Goal: Check status: Check status

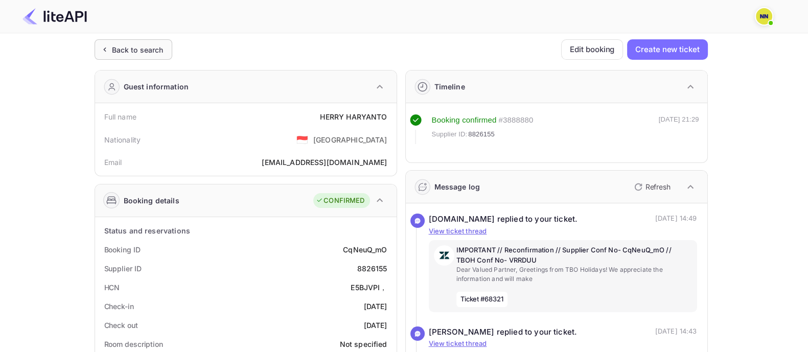
click at [135, 44] on div "Back to search" at bounding box center [138, 49] width 52 height 11
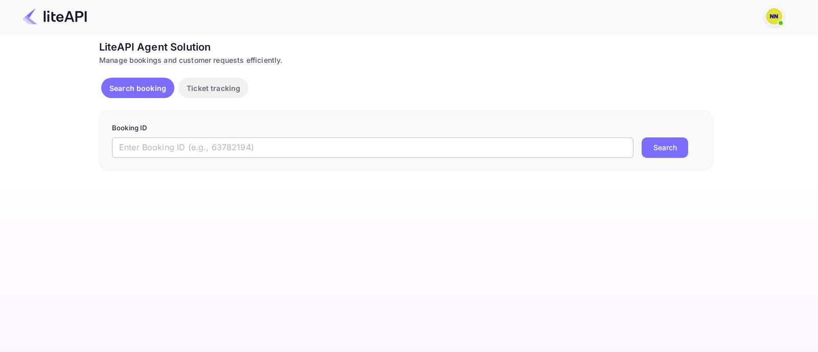
click at [200, 147] on input "text" at bounding box center [372, 148] width 521 height 20
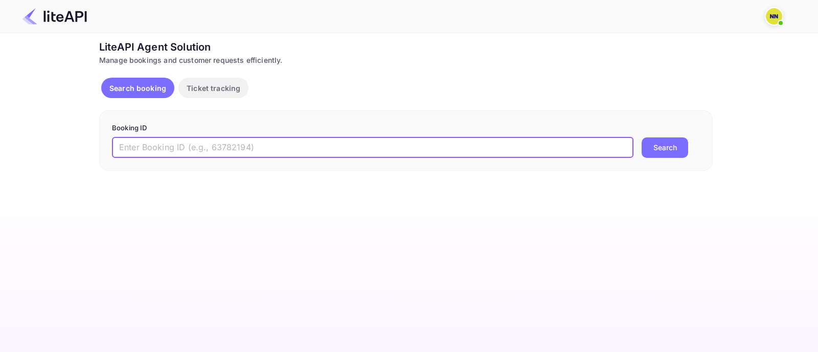
paste input "8955656"
type input "8955656"
click at [665, 144] on button "Search" at bounding box center [665, 148] width 47 height 20
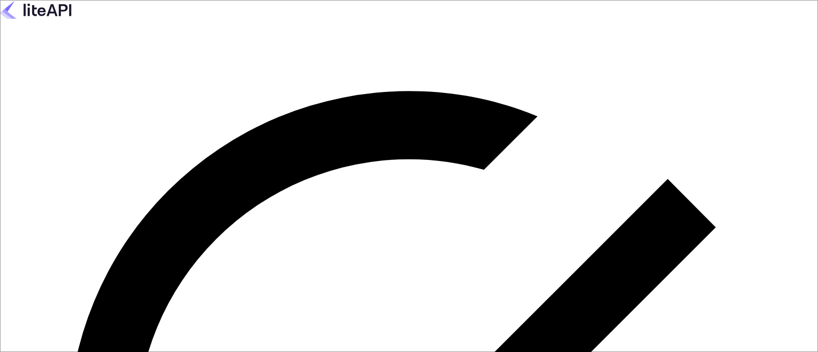
click at [197, 20] on keeper-lock "Open Keeper Popup" at bounding box center [191, 14] width 12 height 12
type input "zen.abddin@tbo.com"
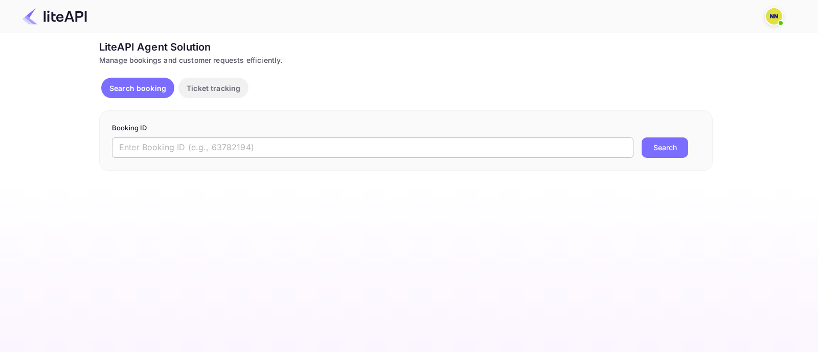
drag, startPoint x: 0, startPoint y: 0, endPoint x: 264, endPoint y: 151, distance: 303.8
click at [248, 150] on input "text" at bounding box center [372, 148] width 521 height 20
paste input "8955656"
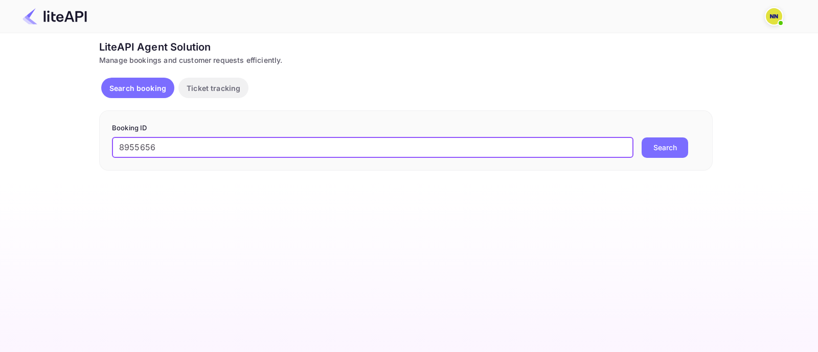
type input "8955656"
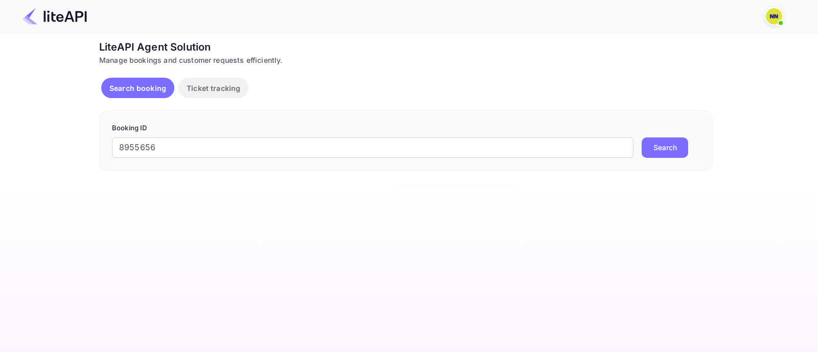
click at [664, 146] on button "Search" at bounding box center [665, 148] width 47 height 20
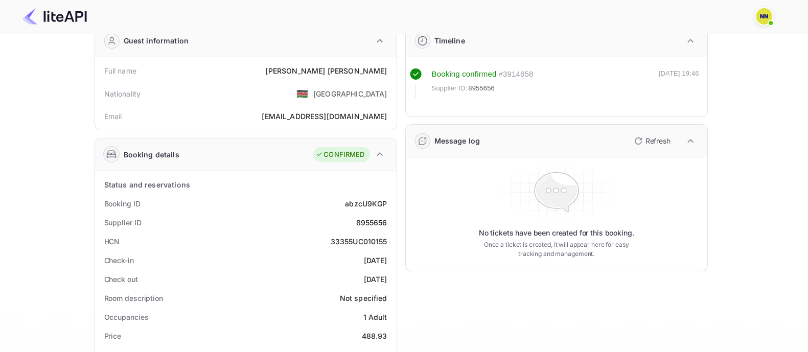
scroll to position [63, 0]
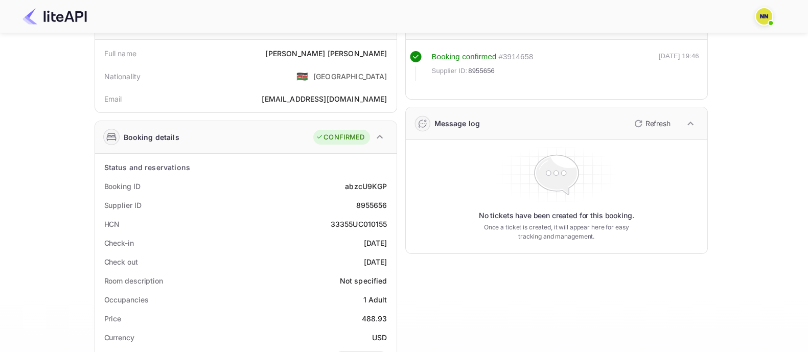
click at [345, 221] on div "33355UC010155" at bounding box center [359, 224] width 57 height 11
copy div "33355UC010155"
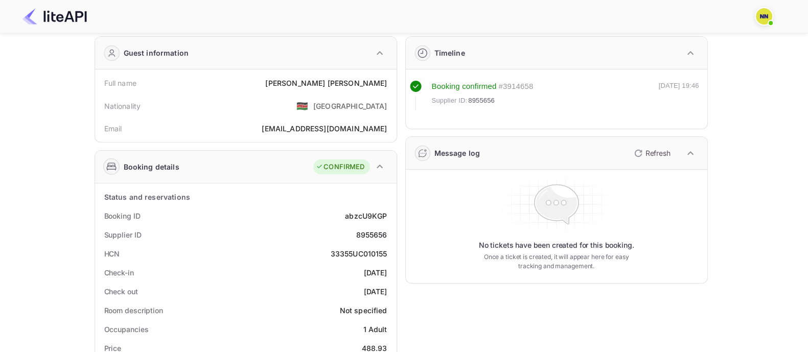
scroll to position [0, 0]
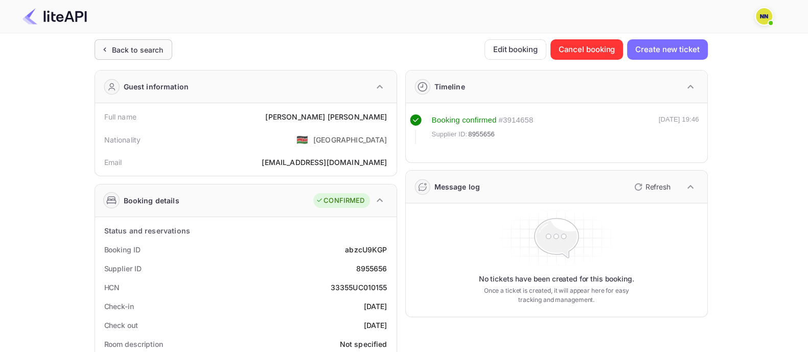
click at [159, 48] on div "Back to search" at bounding box center [138, 49] width 52 height 11
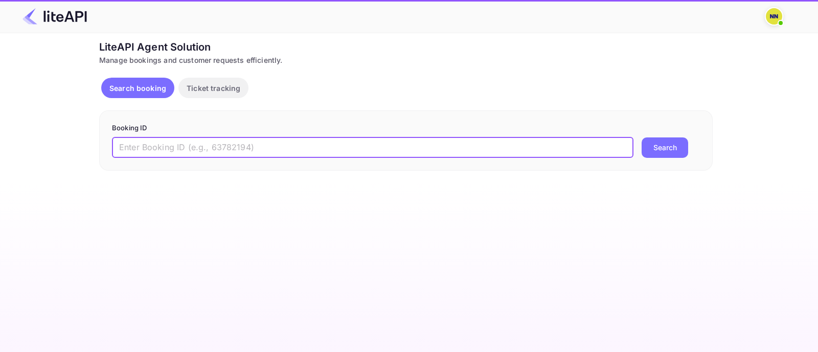
drag, startPoint x: 195, startPoint y: 147, endPoint x: 306, endPoint y: 151, distance: 111.0
click at [200, 148] on input "text" at bounding box center [372, 148] width 521 height 20
paste input "8744563"
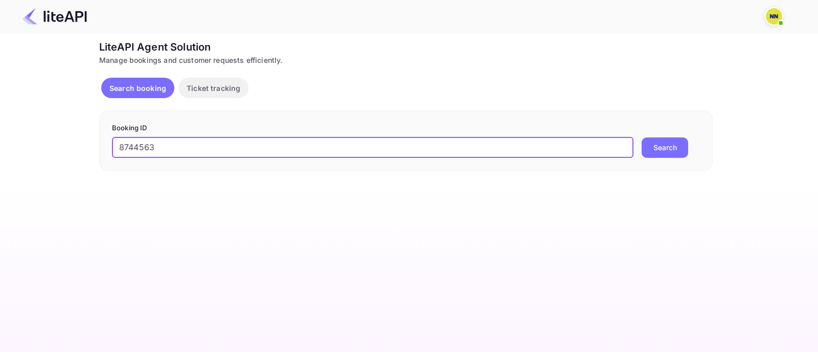
type input "8744563"
click at [668, 155] on button "Search" at bounding box center [665, 148] width 47 height 20
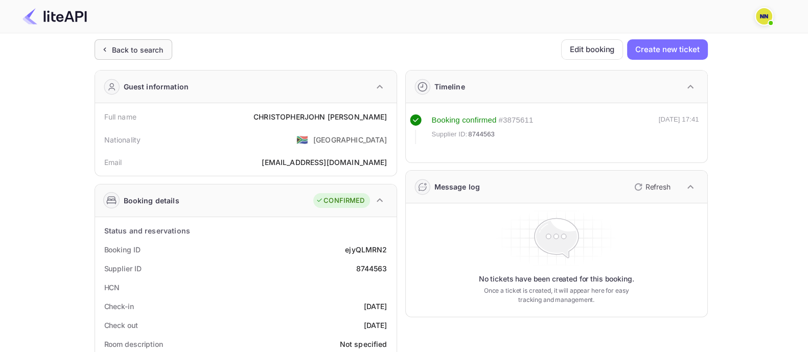
click at [143, 47] on div "Back to search" at bounding box center [138, 49] width 52 height 11
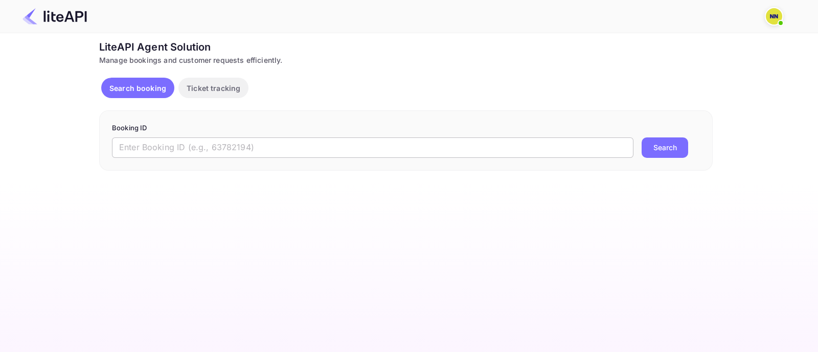
click at [447, 149] on input "text" at bounding box center [372, 148] width 521 height 20
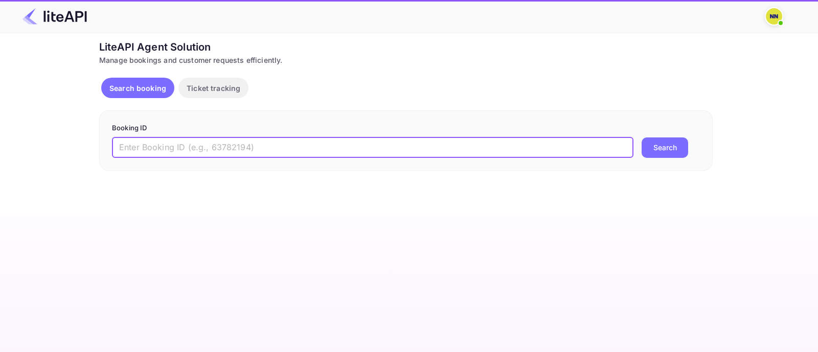
paste input "8768851"
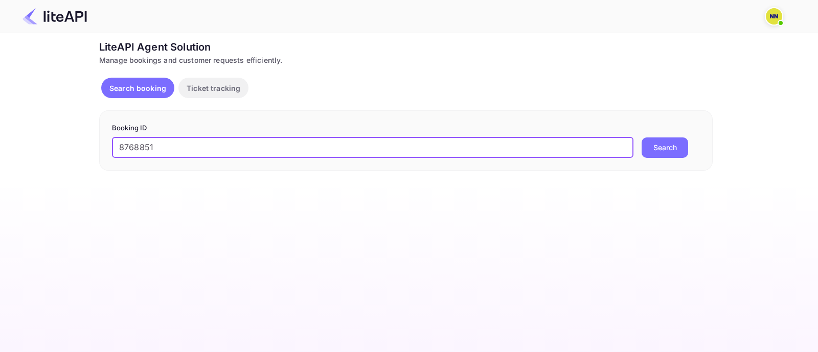
type input "8768851"
click at [679, 148] on button "Search" at bounding box center [665, 148] width 47 height 20
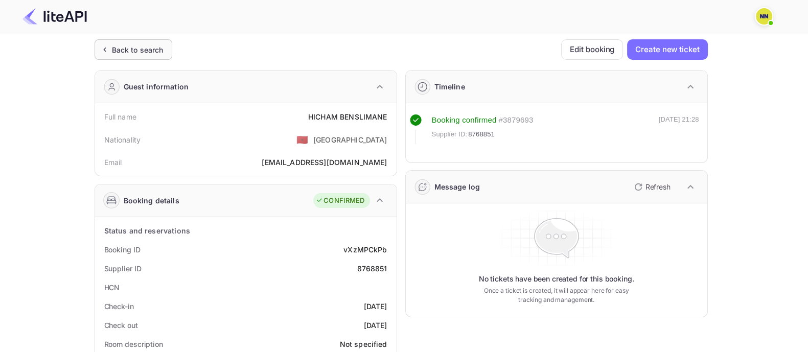
click at [155, 50] on div "Back to search" at bounding box center [138, 49] width 52 height 11
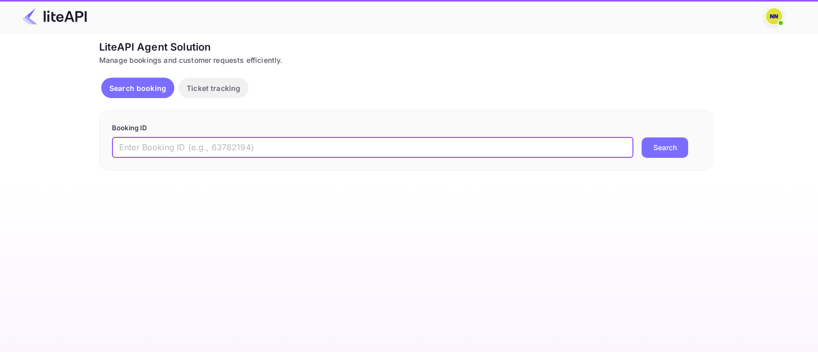
click at [528, 145] on input "text" at bounding box center [372, 148] width 521 height 20
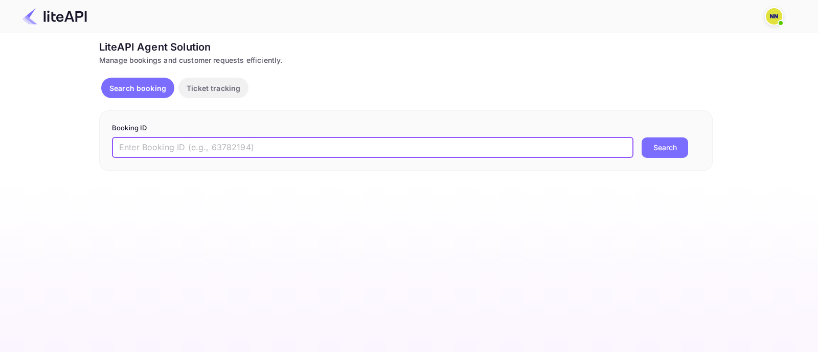
paste input "8768077"
type input "8768077"
click at [665, 144] on button "Search" at bounding box center [665, 148] width 47 height 20
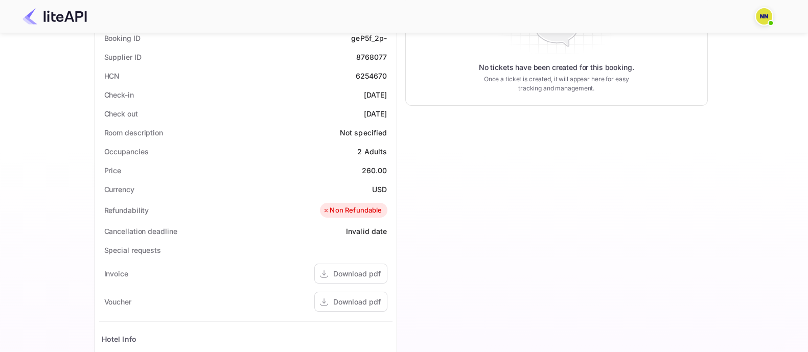
scroll to position [127, 0]
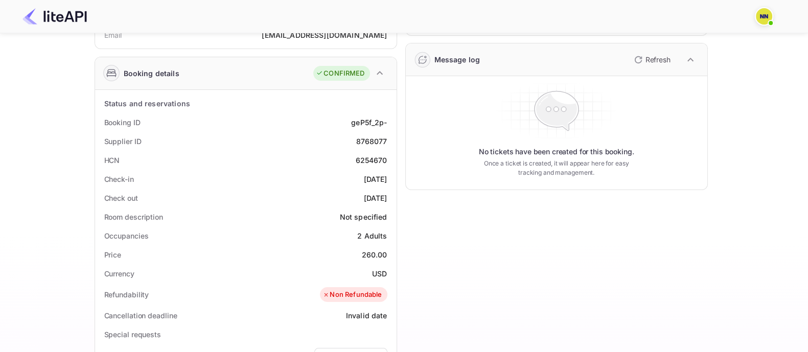
click at [384, 155] on div "6254670" at bounding box center [371, 160] width 32 height 11
copy div "6254670"
